Goal: Information Seeking & Learning: Learn about a topic

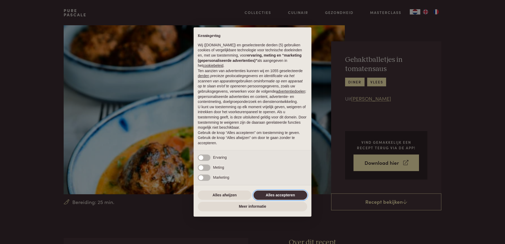
click at [274, 197] on button "Alles accepteren" at bounding box center [281, 195] width 54 height 9
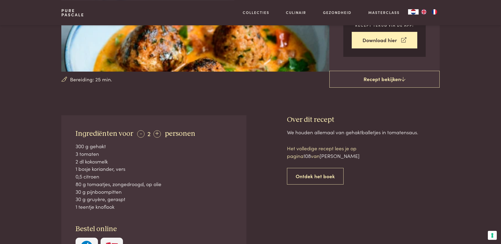
scroll to position [134, 0]
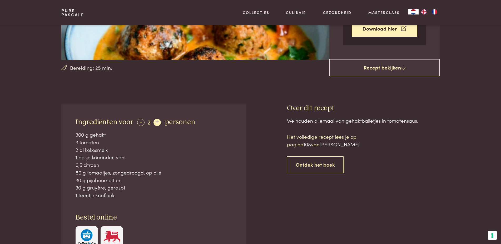
click at [156, 123] on div "+" at bounding box center [156, 122] width 7 height 7
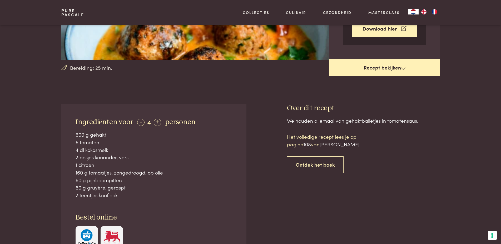
click at [404, 68] on icon at bounding box center [403, 67] width 4 height 5
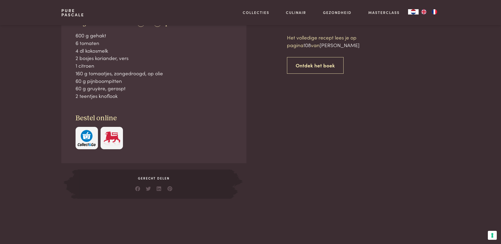
scroll to position [238, 0]
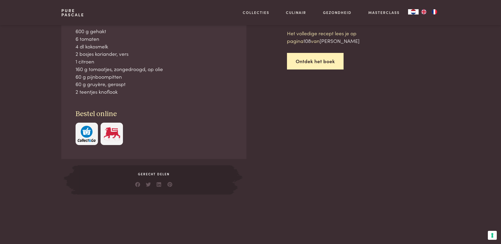
click at [316, 61] on link "Ontdek het boek" at bounding box center [315, 61] width 57 height 17
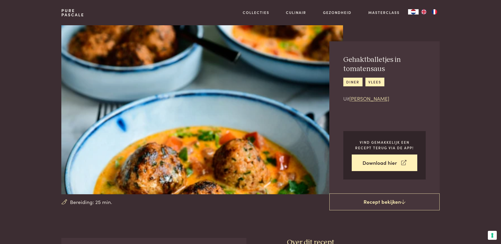
scroll to position [488, 0]
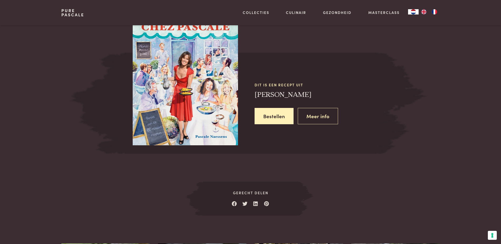
scroll to position [238, 0]
